Goal: Check status

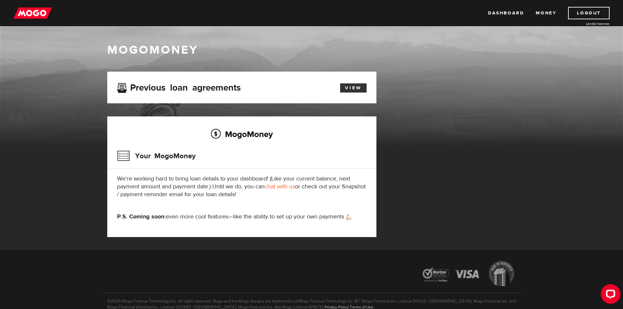
click at [359, 87] on link "View" at bounding box center [353, 87] width 27 height 9
click at [515, 13] on link "Dashboard" at bounding box center [506, 13] width 36 height 12
click at [25, 12] on img at bounding box center [32, 13] width 39 height 12
click at [30, 15] on img at bounding box center [32, 13] width 39 height 12
click at [25, 11] on img at bounding box center [32, 13] width 39 height 12
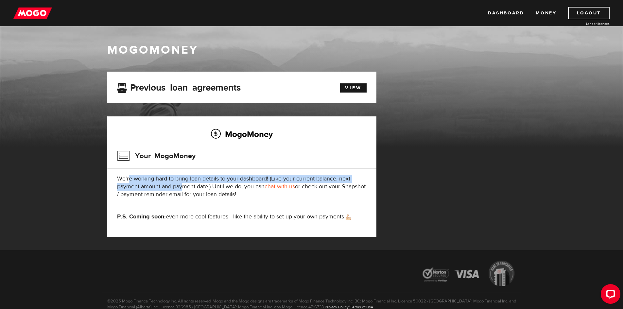
drag, startPoint x: 129, startPoint y: 181, endPoint x: 183, endPoint y: 185, distance: 54.2
click at [183, 185] on p "We're working hard to bring loan details to your dashboard! (Like your current …" at bounding box center [242, 187] width 250 height 24
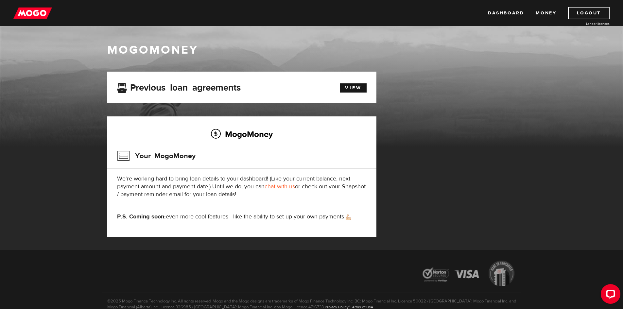
click at [189, 185] on p "We're working hard to bring loan details to your dashboard! (Like your current …" at bounding box center [242, 187] width 250 height 24
click at [346, 86] on link "View" at bounding box center [353, 87] width 27 height 9
